Goal: Navigation & Orientation: Find specific page/section

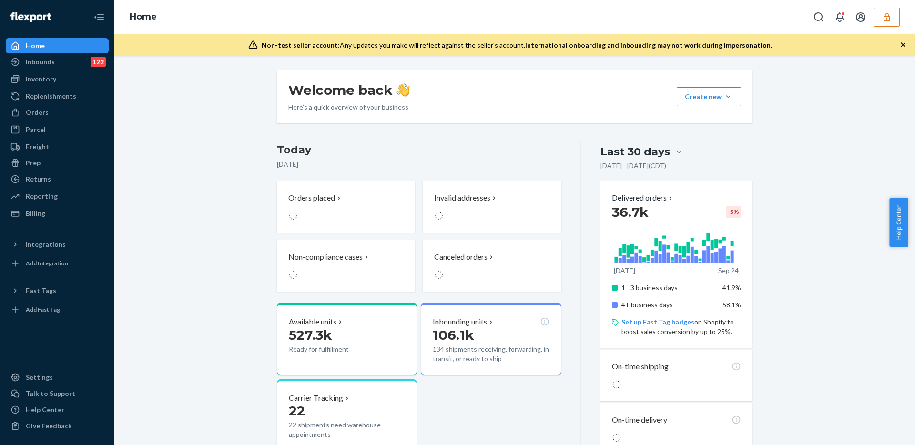
click at [888, 18] on icon "button" at bounding box center [887, 17] width 10 height 10
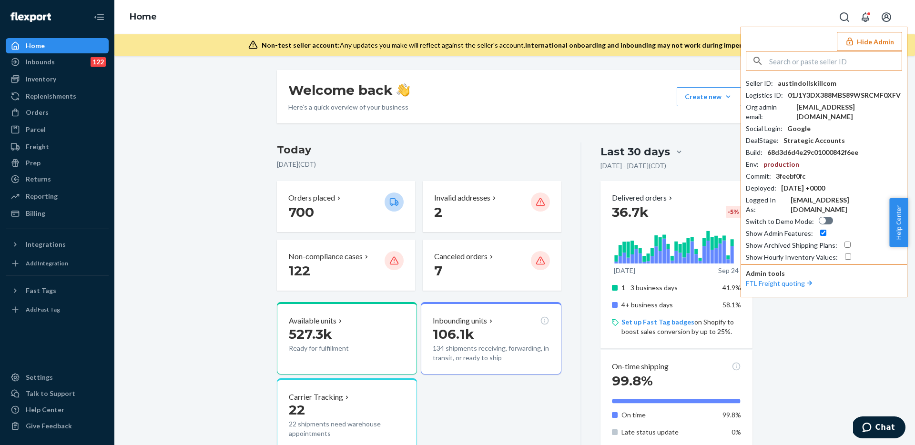
click at [46, 63] on div "Inbounds" at bounding box center [40, 62] width 29 height 10
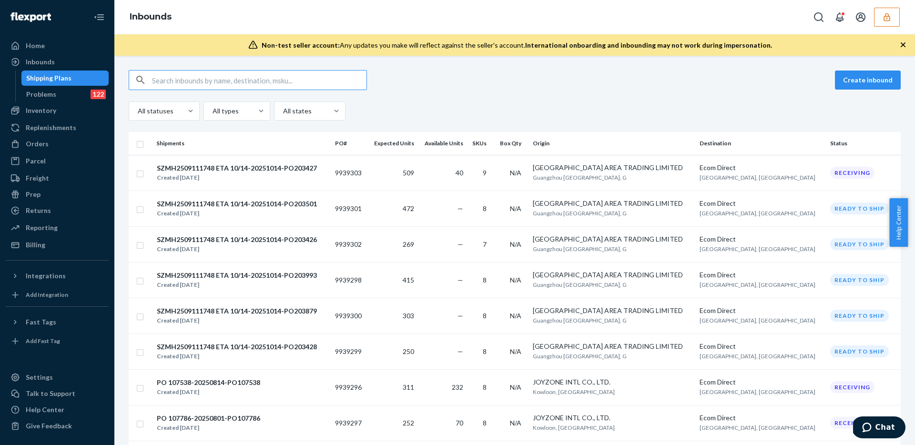
click at [42, 77] on div "Shipping Plans" at bounding box center [48, 78] width 45 height 10
click at [377, 107] on div "All statuses All types All states" at bounding box center [515, 110] width 772 height 19
